Goal: Information Seeking & Learning: Learn about a topic

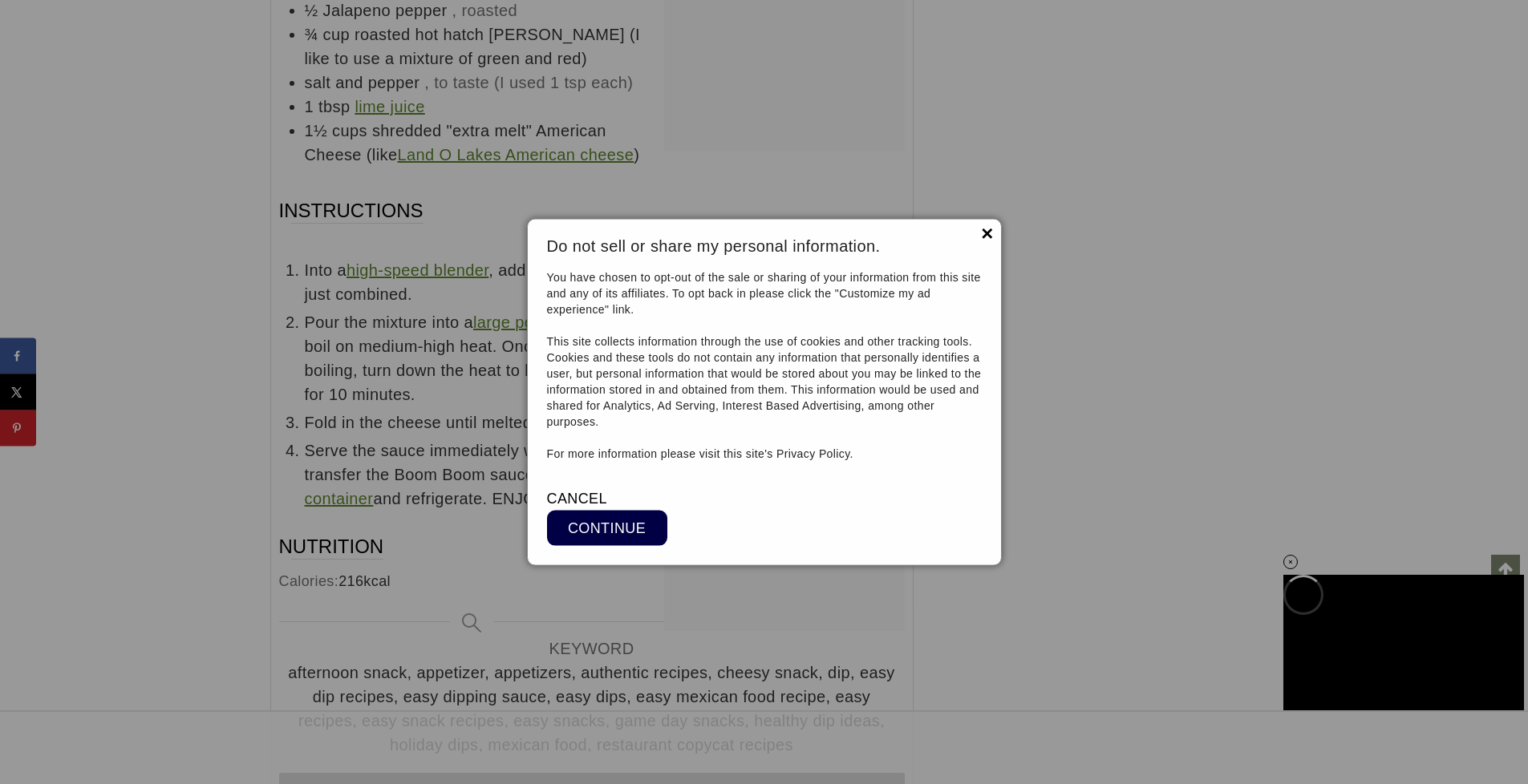
scroll to position [17483, 0]
